Goal: Information Seeking & Learning: Learn about a topic

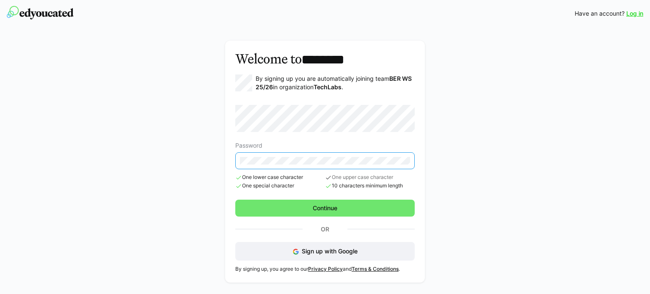
click at [204, 153] on div "Welcome to ******** By signing up you are automatically joining team BER WS 25/…" at bounding box center [325, 162] width 489 height 254
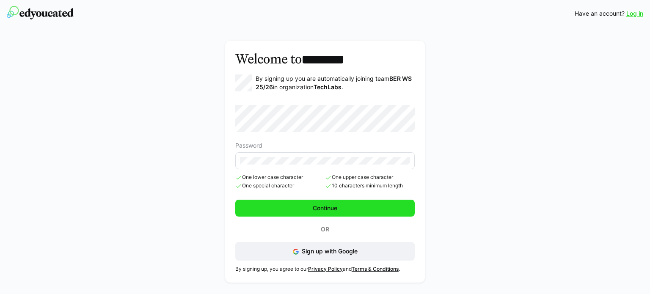
click at [332, 208] on span "Continue" at bounding box center [324, 208] width 27 height 8
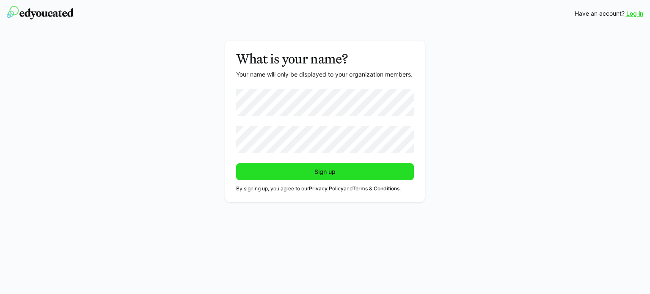
click at [314, 171] on span "Sign up" at bounding box center [325, 172] width 24 height 8
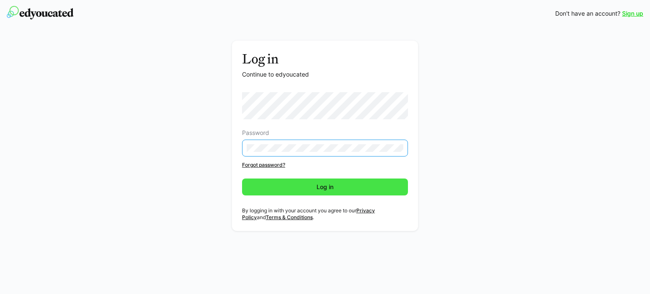
click at [318, 187] on span "Log in" at bounding box center [324, 187] width 19 height 8
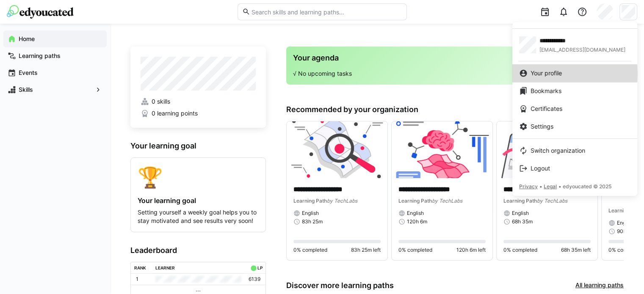
click at [559, 73] on span "Your profile" at bounding box center [545, 73] width 31 height 8
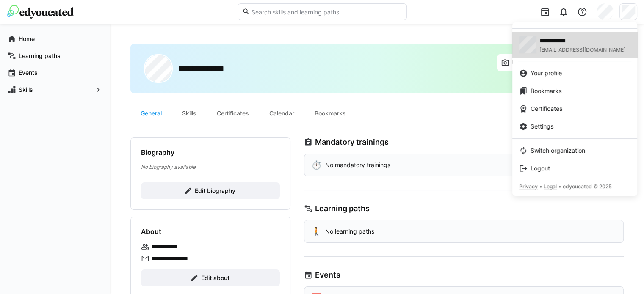
click at [582, 48] on span "apehken@gmail.com" at bounding box center [582, 50] width 86 height 7
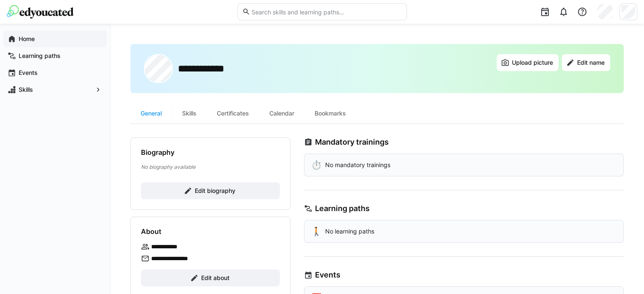
click at [0, 0] on app-navigation-label "Home" at bounding box center [0, 0] width 0 height 0
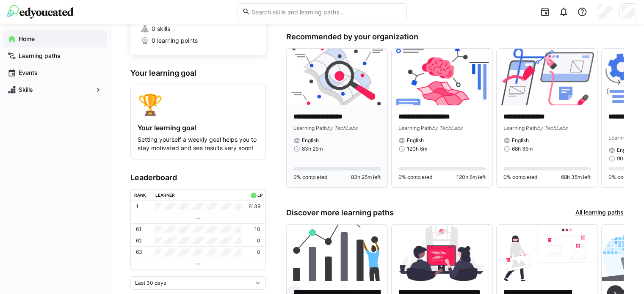
scroll to position [4, 0]
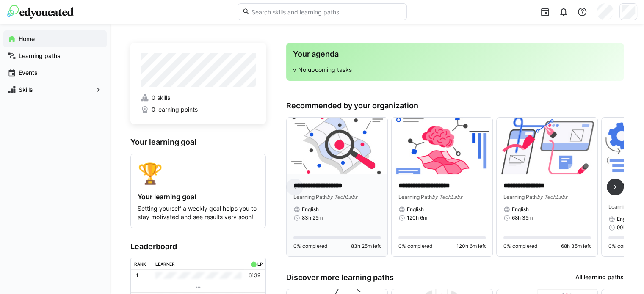
click at [344, 150] on img at bounding box center [336, 146] width 101 height 57
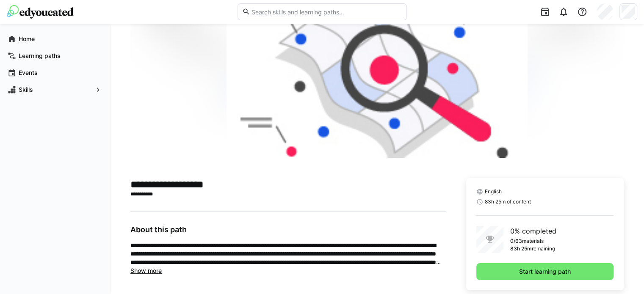
scroll to position [72, 0]
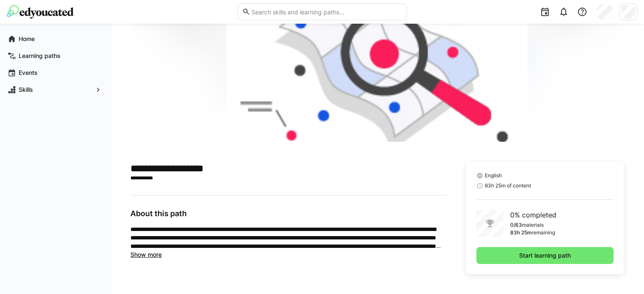
click at [147, 256] on span "Show more" at bounding box center [145, 254] width 31 height 7
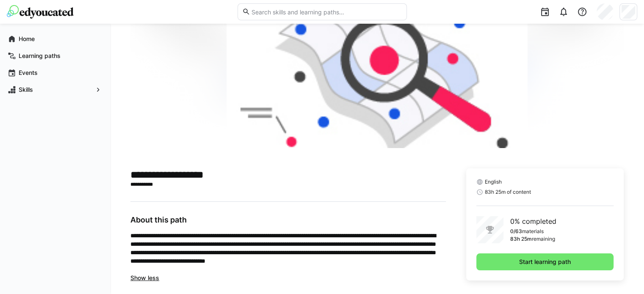
scroll to position [73, 0]
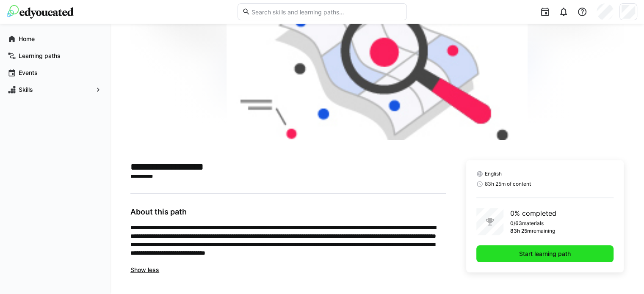
click at [533, 248] on span "Start learning path" at bounding box center [544, 253] width 137 height 17
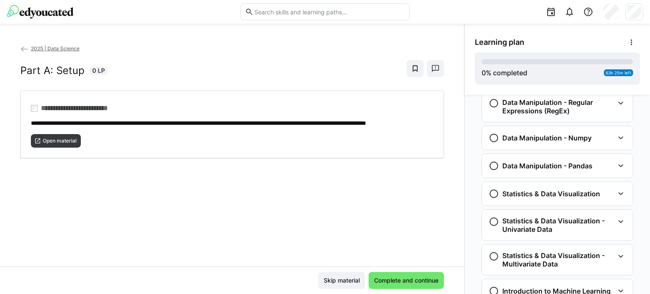
scroll to position [259, 0]
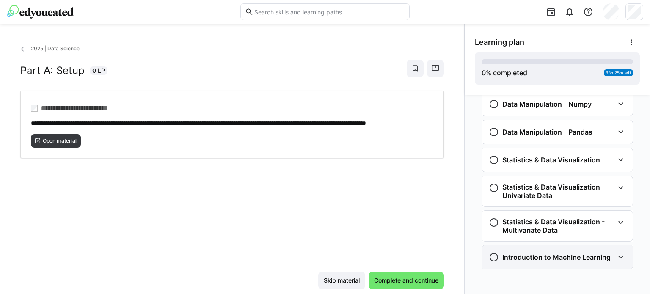
click at [616, 254] on eds-icon at bounding box center [621, 257] width 10 height 10
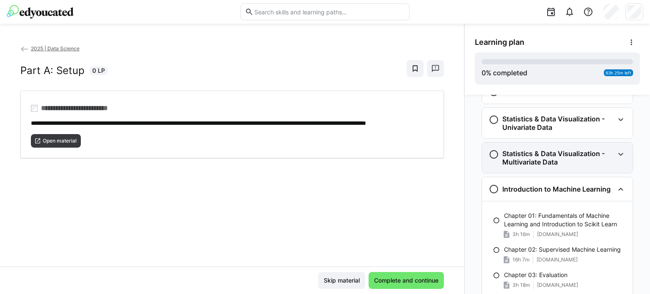
scroll to position [315, 0]
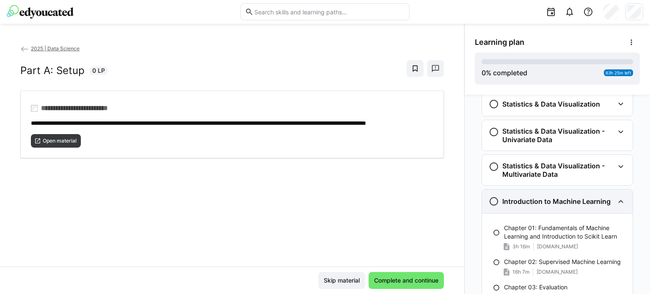
click at [617, 202] on eds-icon at bounding box center [621, 201] width 10 height 10
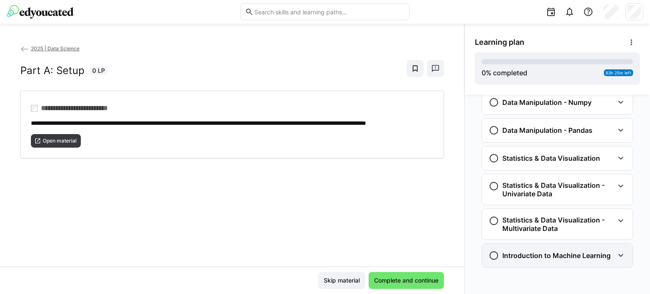
scroll to position [259, 0]
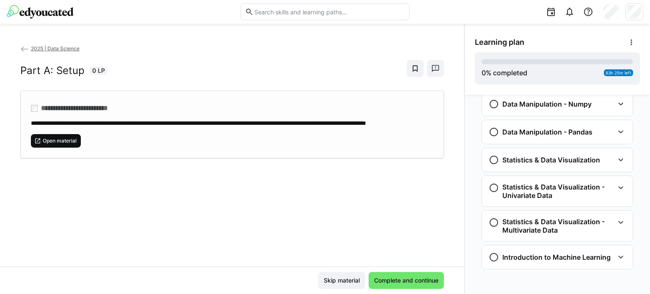
click at [53, 144] on span "Open material" at bounding box center [60, 141] width 36 height 7
click at [63, 144] on span "Open material" at bounding box center [60, 141] width 36 height 7
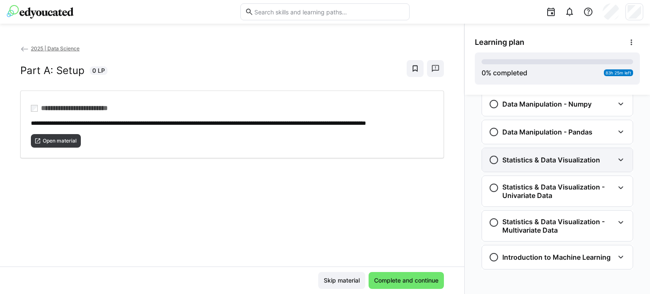
scroll to position [132, 0]
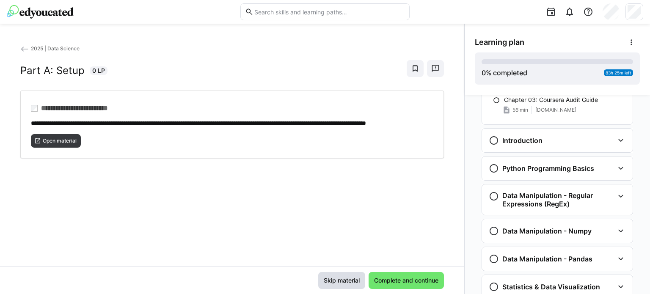
drag, startPoint x: 338, startPoint y: 282, endPoint x: 353, endPoint y: 277, distance: 16.3
click at [337, 282] on span "Skip material" at bounding box center [341, 280] width 39 height 8
click at [336, 280] on span "Skip material" at bounding box center [341, 280] width 39 height 8
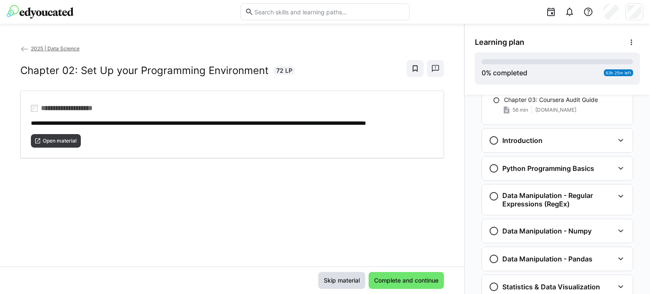
click at [334, 280] on span "Skip material" at bounding box center [341, 280] width 39 height 8
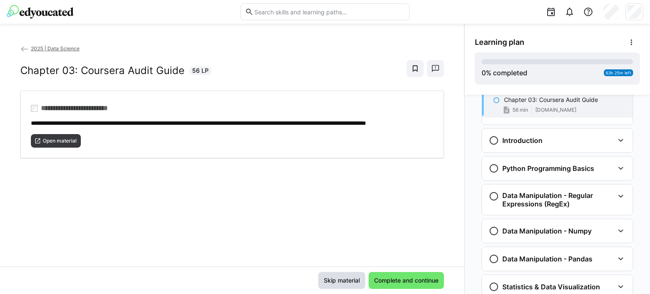
click at [333, 278] on span "Skip material" at bounding box center [341, 280] width 39 height 8
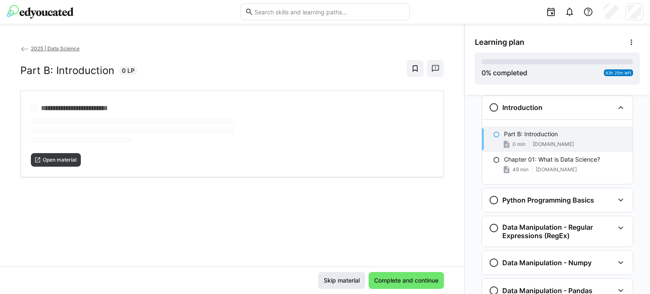
scroll to position [165, 0]
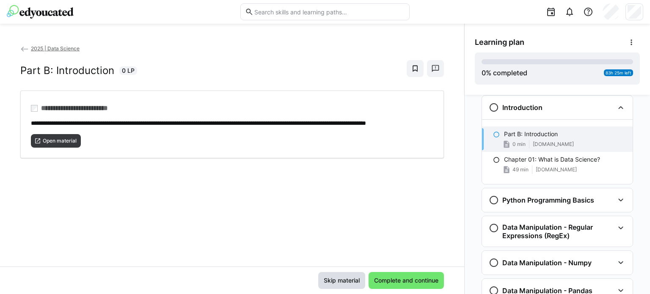
click at [333, 280] on span "Skip material" at bounding box center [341, 280] width 39 height 8
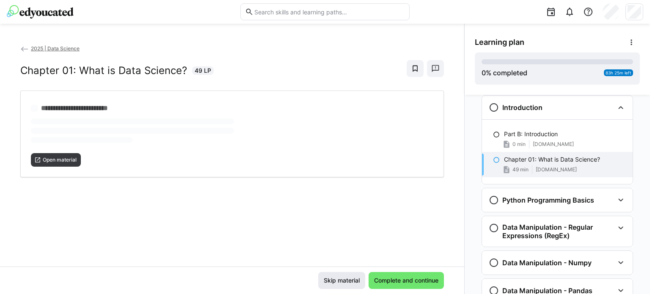
click at [329, 280] on span "Skip material" at bounding box center [341, 280] width 39 height 8
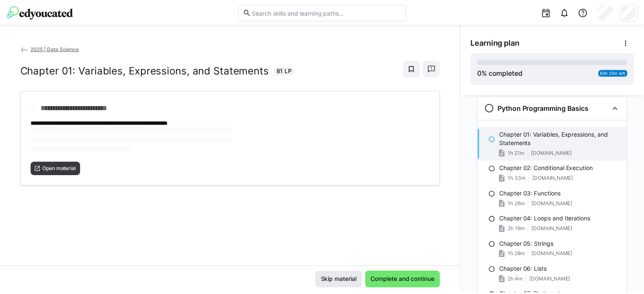
scroll to position [258, 0]
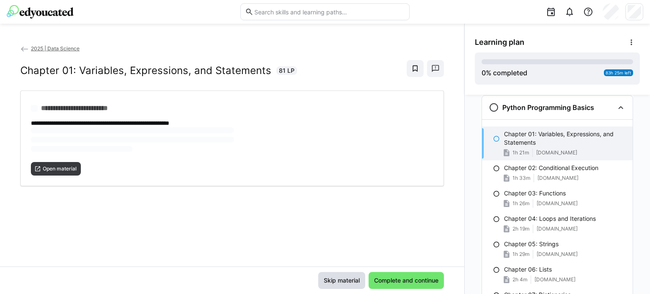
click at [329, 280] on span "Skip material" at bounding box center [341, 280] width 39 height 8
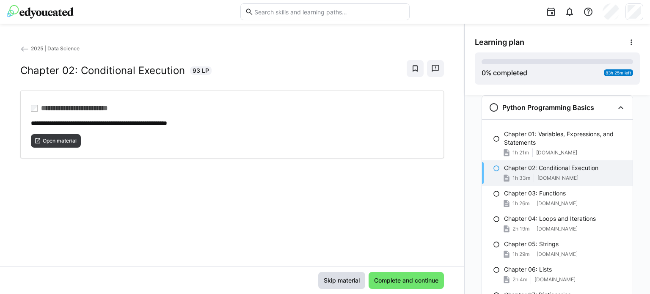
click at [328, 279] on span "Skip material" at bounding box center [341, 280] width 39 height 8
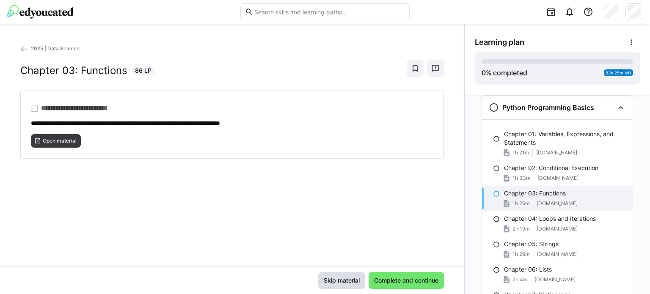
click at [328, 279] on span "Skip material" at bounding box center [341, 280] width 39 height 8
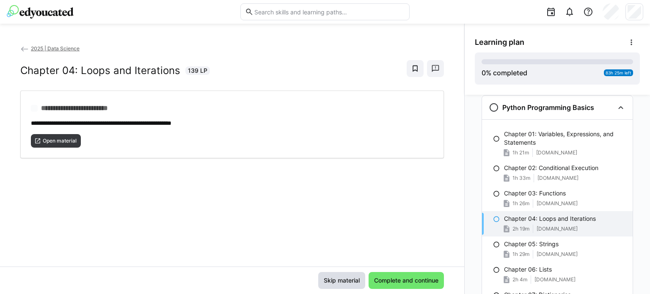
drag, startPoint x: 328, startPoint y: 278, endPoint x: 328, endPoint y: 273, distance: 5.1
click at [327, 278] on span "Skip material" at bounding box center [341, 280] width 39 height 8
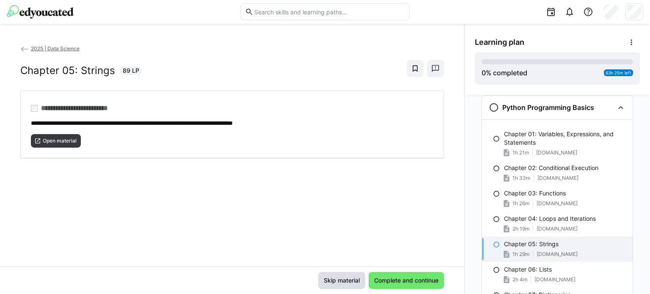
click at [326, 277] on span "Skip material" at bounding box center [341, 280] width 39 height 8
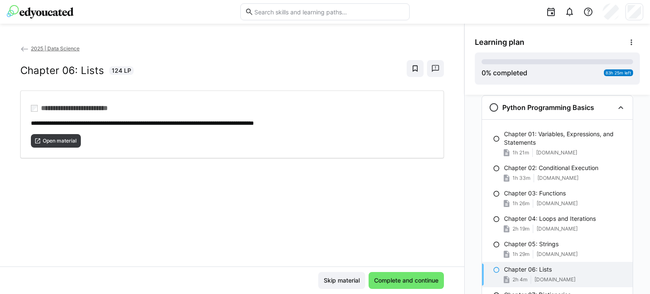
click at [49, 49] on span "2025 | Data Science" at bounding box center [55, 48] width 49 height 6
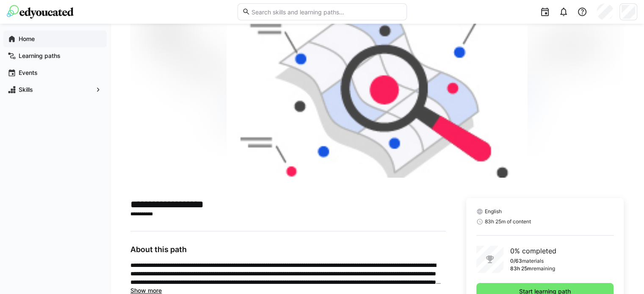
scroll to position [29, 0]
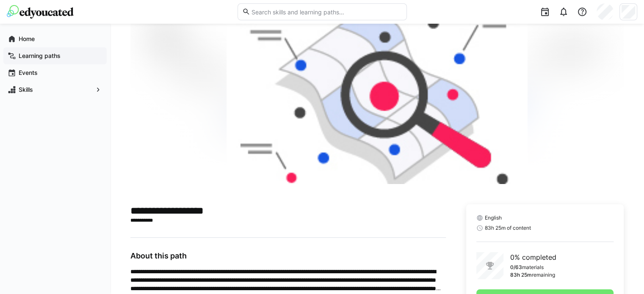
click at [0, 0] on app-navigation-label "Learning paths" at bounding box center [0, 0] width 0 height 0
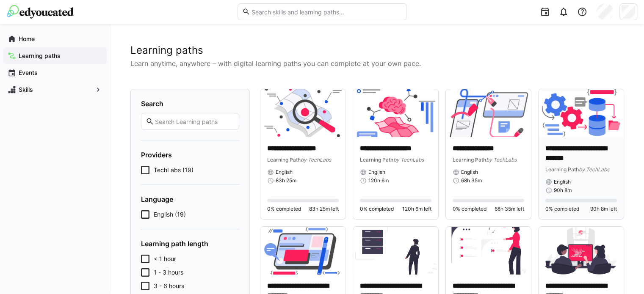
click at [575, 146] on p "**********" at bounding box center [581, 153] width 72 height 19
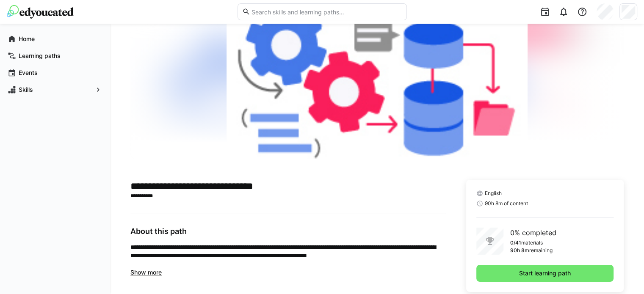
scroll to position [72, 0]
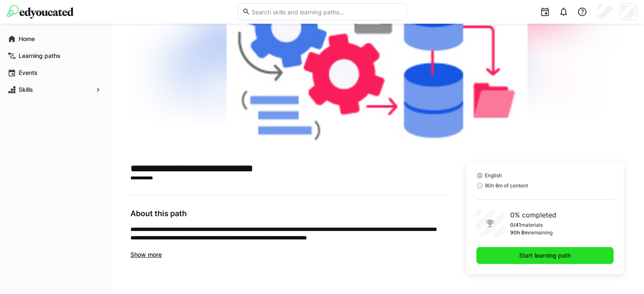
click at [540, 253] on span "Start learning path" at bounding box center [545, 255] width 54 height 8
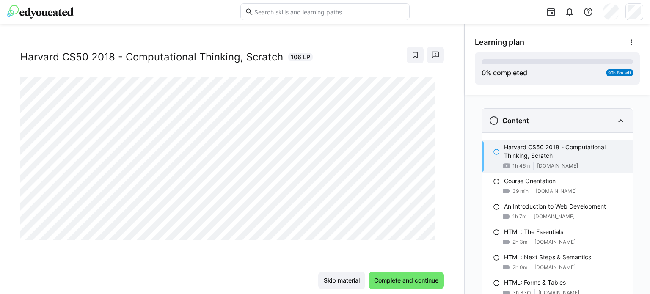
click at [616, 120] on eds-icon at bounding box center [621, 121] width 10 height 10
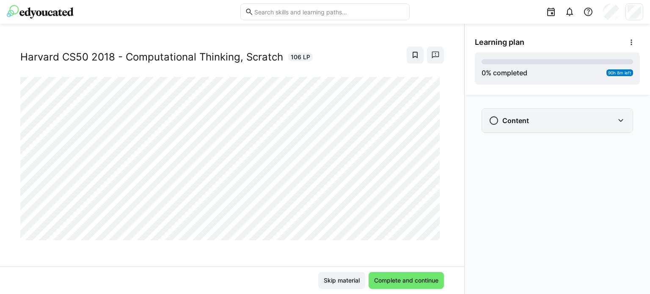
click at [609, 120] on div "Content" at bounding box center [551, 121] width 125 height 10
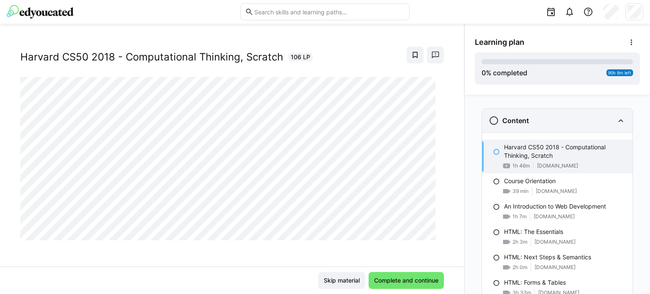
click at [617, 118] on eds-icon at bounding box center [621, 121] width 10 height 10
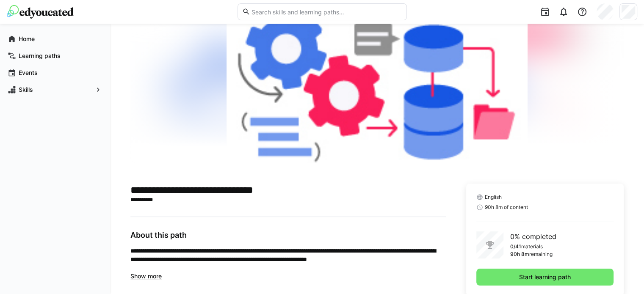
scroll to position [72, 0]
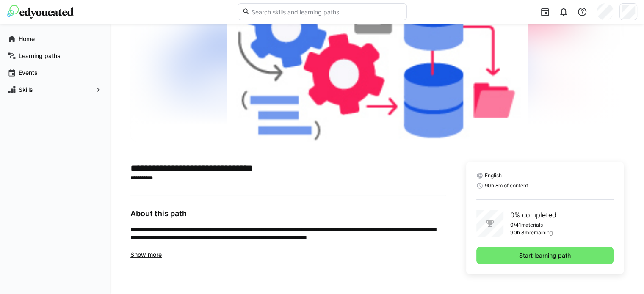
click at [154, 252] on span "Show more" at bounding box center [145, 254] width 31 height 7
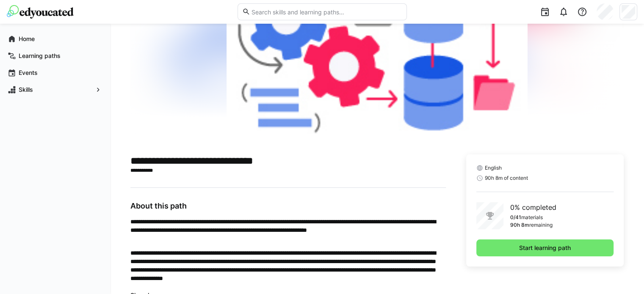
scroll to position [105, 0]
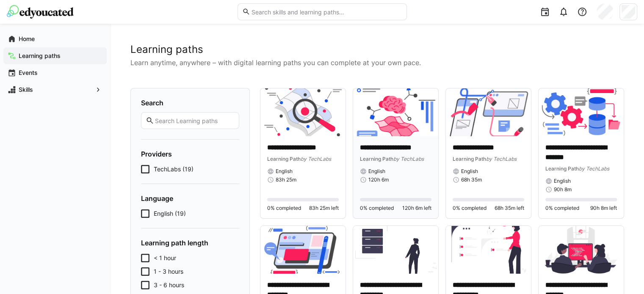
scroll to position [42, 0]
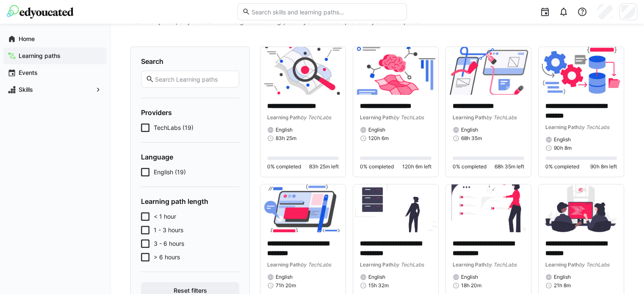
click at [177, 125] on span "TechLabs (19)" at bounding box center [174, 128] width 40 height 8
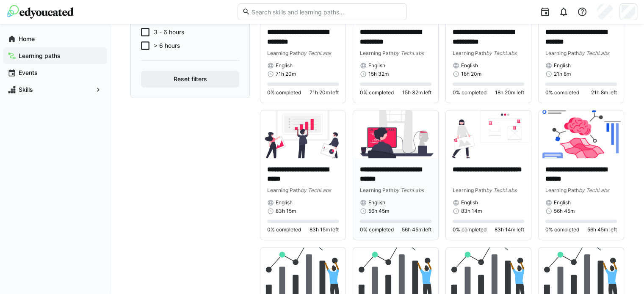
scroll to position [169, 0]
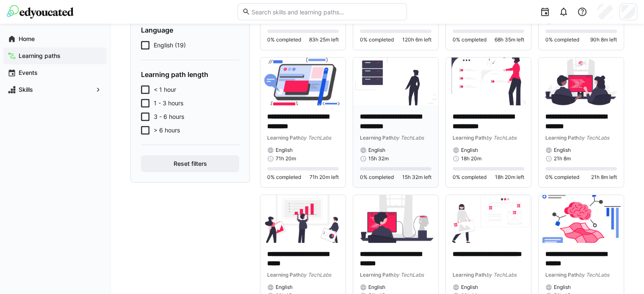
click at [402, 102] on img at bounding box center [395, 82] width 85 height 48
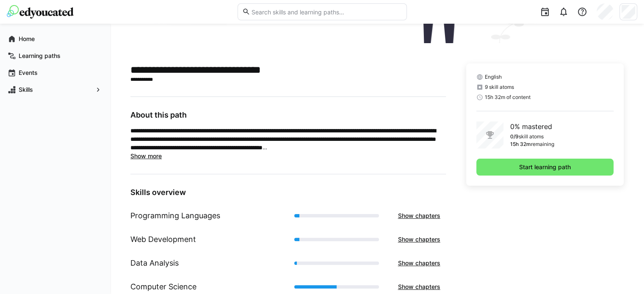
scroll to position [151, 0]
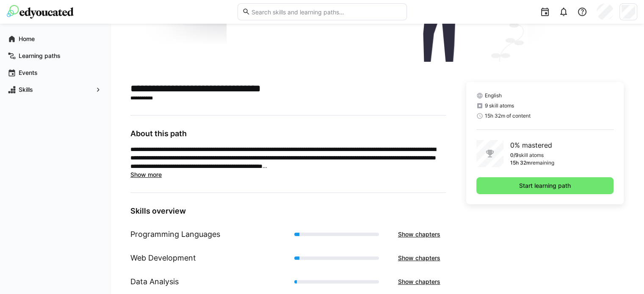
click at [160, 171] on span "Show more" at bounding box center [145, 174] width 31 height 7
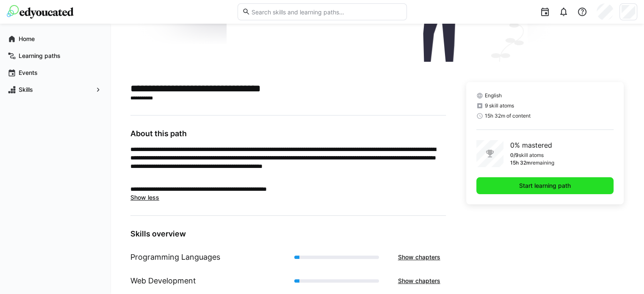
click at [531, 182] on span "Start learning path" at bounding box center [545, 186] width 54 height 8
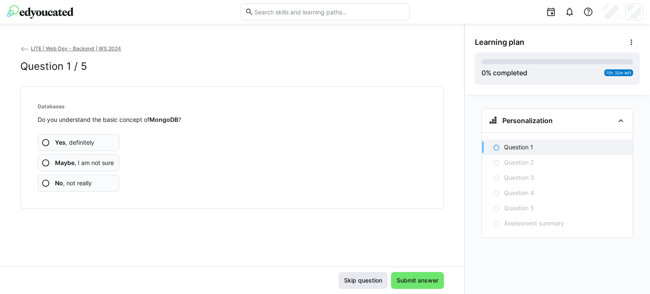
click at [361, 282] on span "Skip question" at bounding box center [363, 280] width 41 height 8
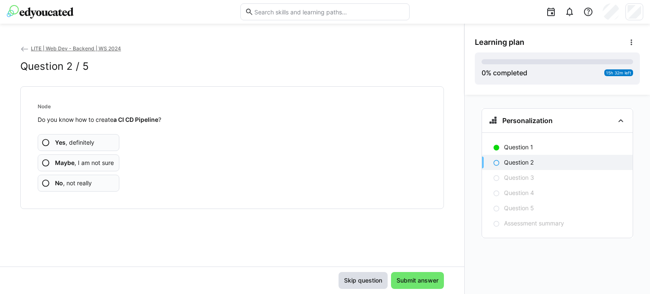
click at [366, 281] on span "Skip question" at bounding box center [363, 280] width 41 height 8
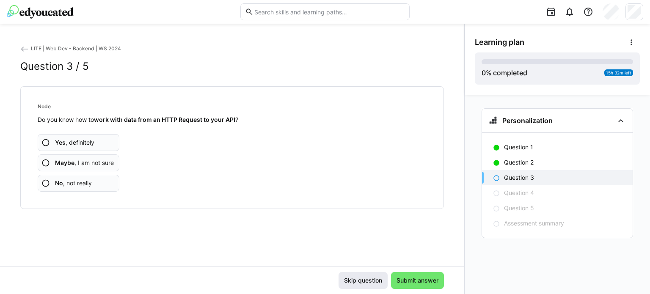
click at [358, 282] on span "Skip question" at bounding box center [363, 280] width 41 height 8
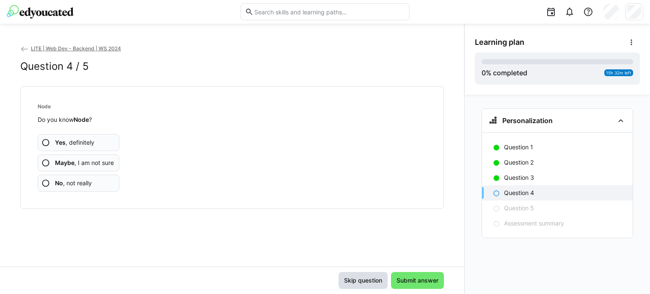
click at [366, 281] on span "Skip question" at bounding box center [363, 280] width 41 height 8
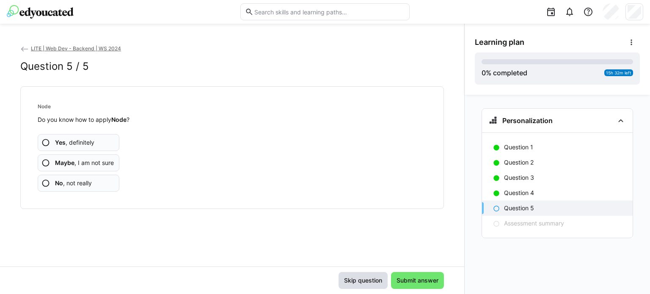
click at [366, 281] on span "Skip question" at bounding box center [363, 280] width 41 height 8
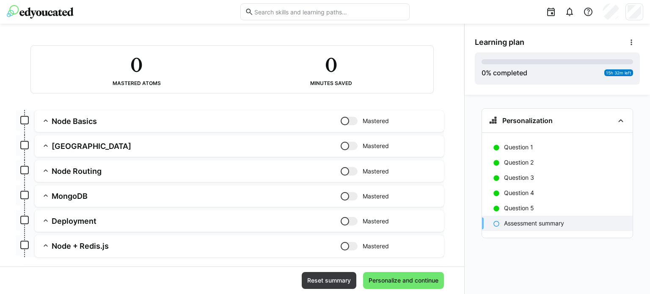
scroll to position [101, 0]
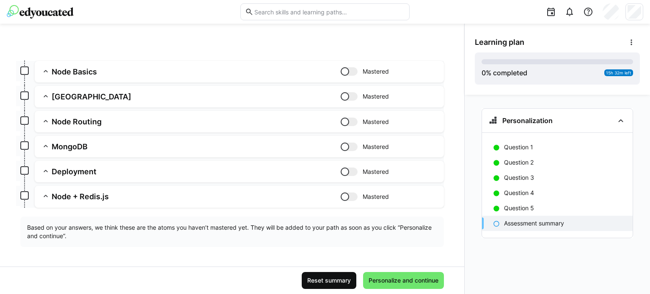
click at [332, 282] on span "Reset summary" at bounding box center [329, 280] width 46 height 8
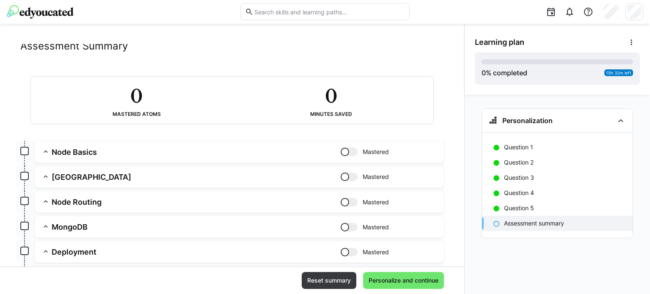
scroll to position [0, 0]
